Goal: Find specific page/section: Find specific page/section

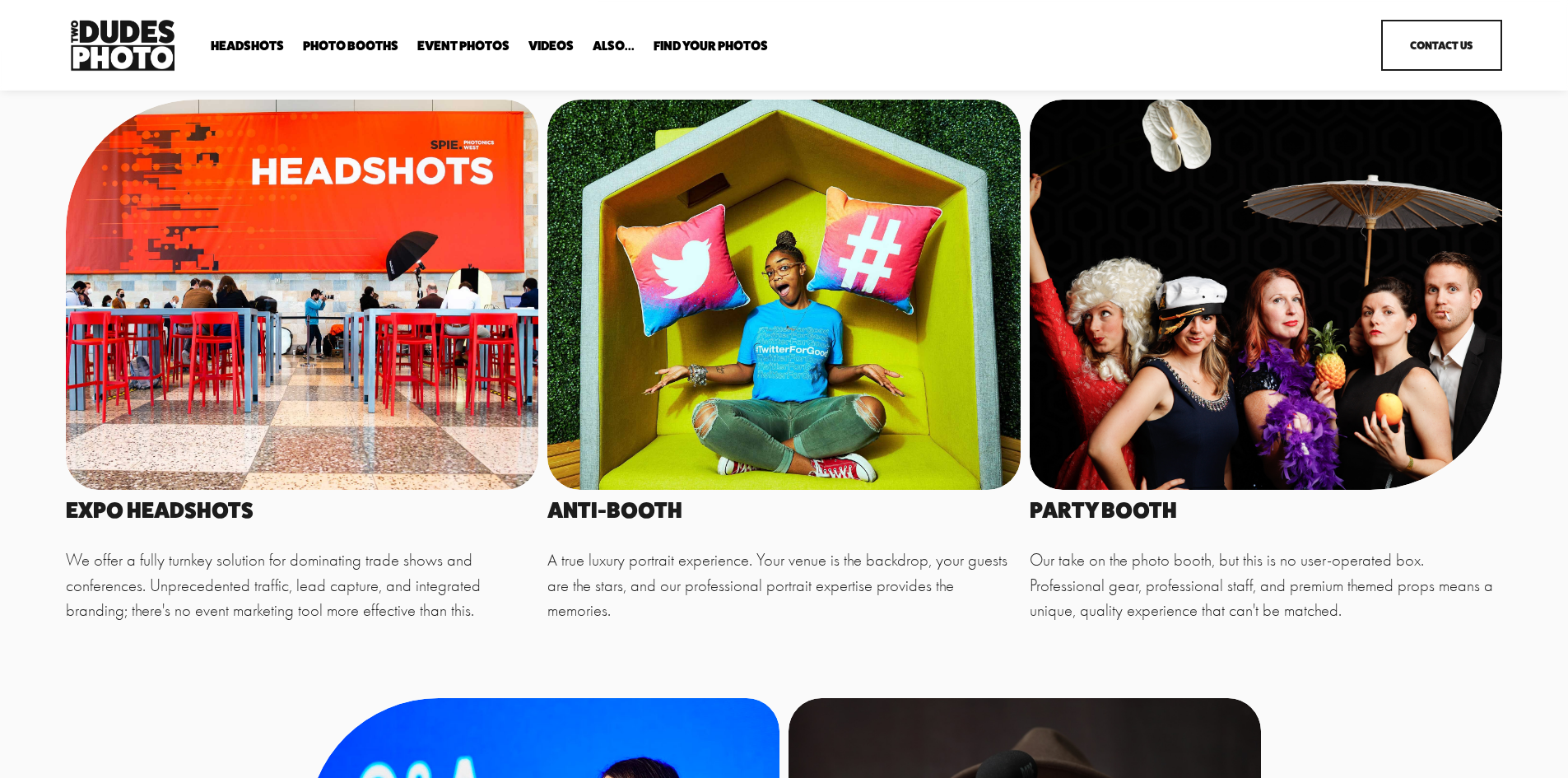
scroll to position [412, 0]
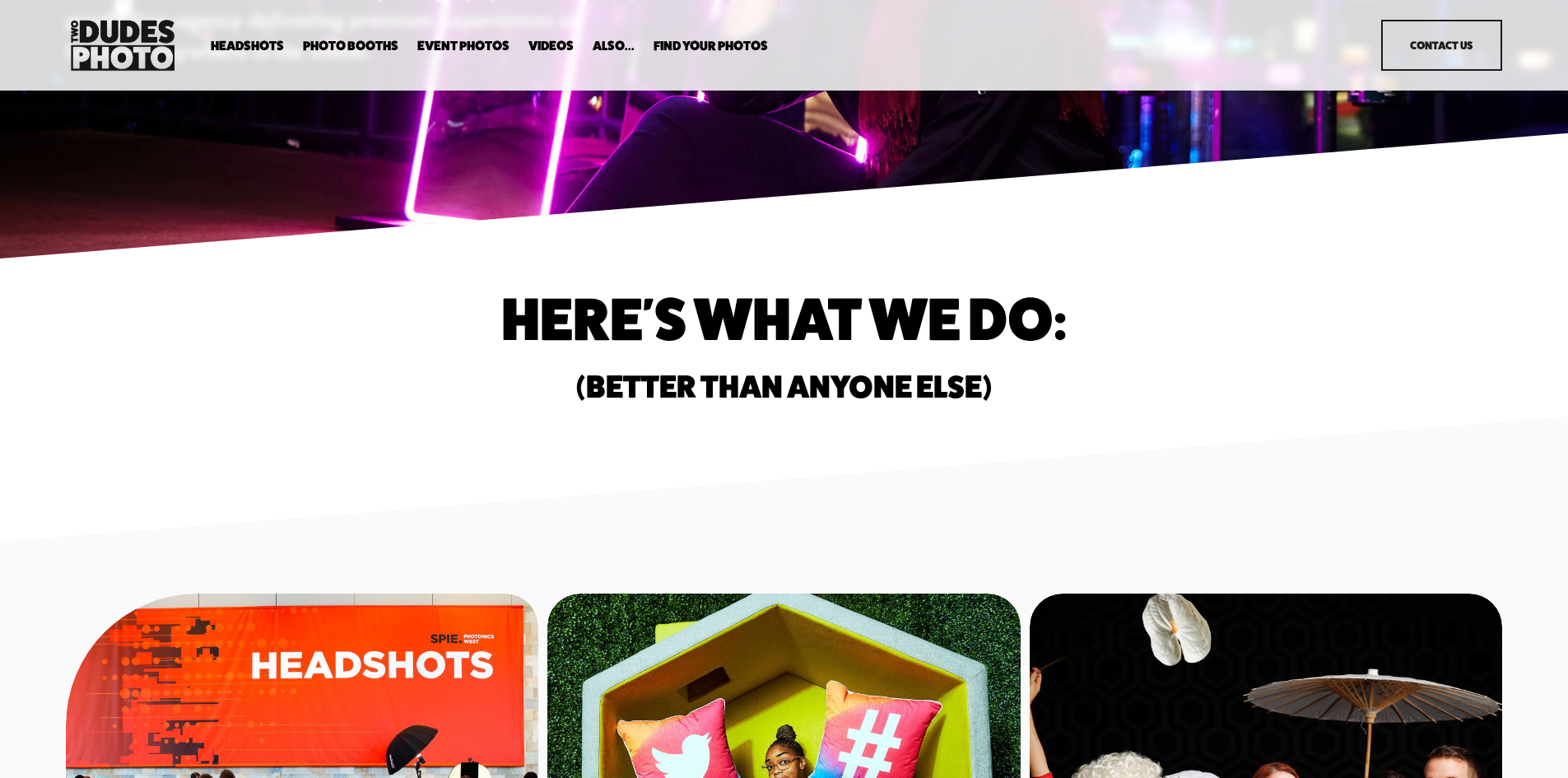
click at [474, 45] on link "Event Photos" at bounding box center [463, 47] width 92 height 16
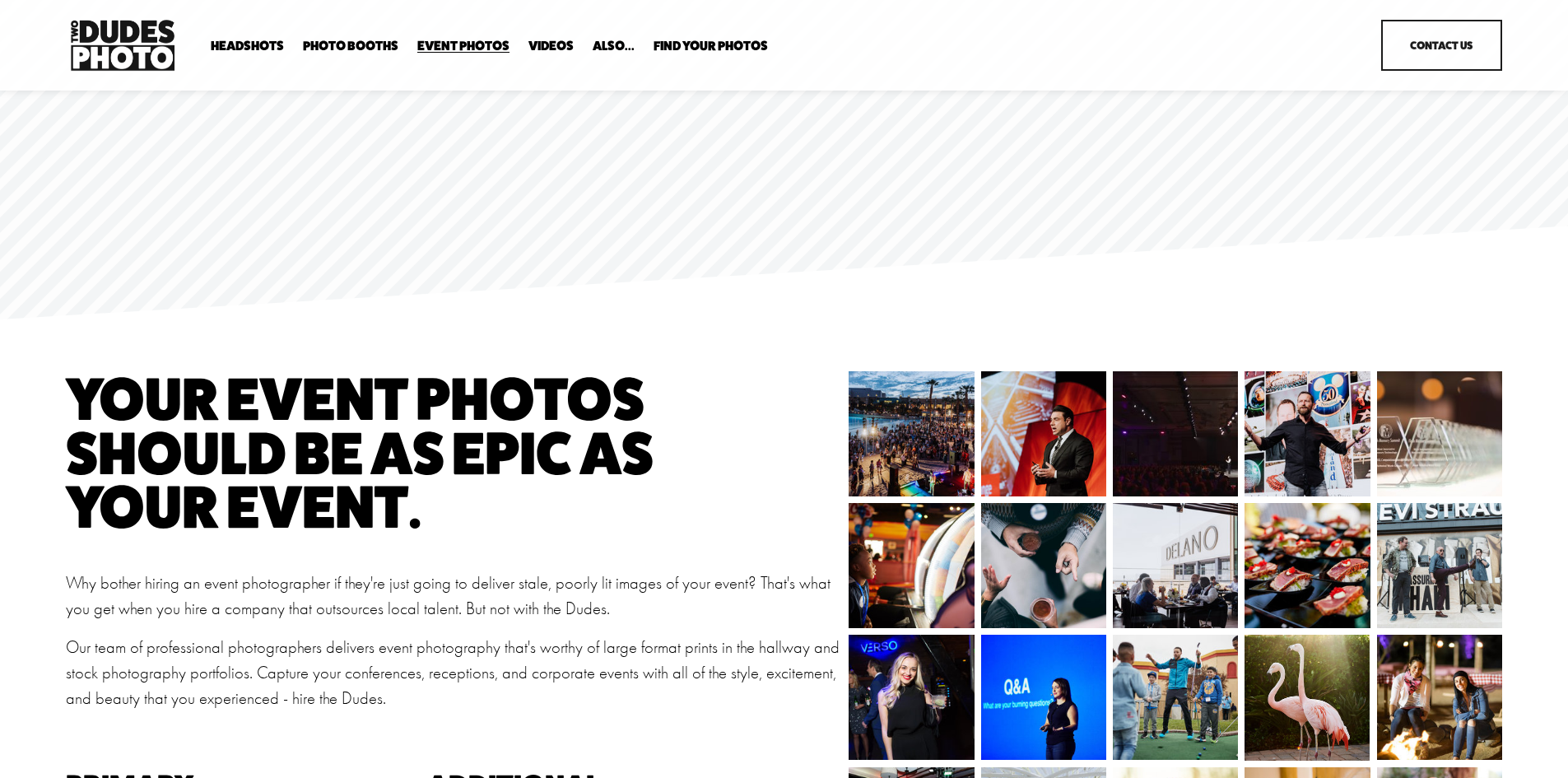
click at [256, 51] on span "Headshots" at bounding box center [247, 46] width 74 height 13
click at [0, 0] on span "Expo Headshots" at bounding box center [0, 0] width 0 height 0
